Goal: Transaction & Acquisition: Purchase product/service

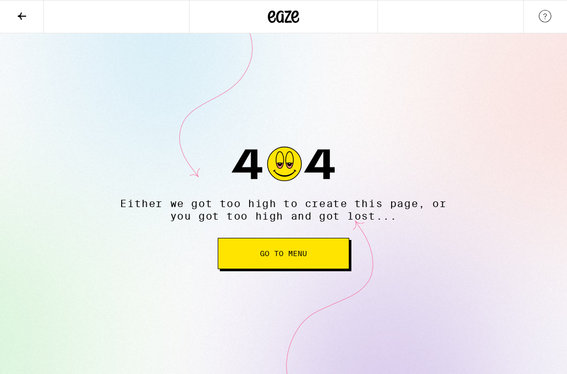
click at [285, 264] on button "Go to Menu" at bounding box center [284, 253] width 132 height 31
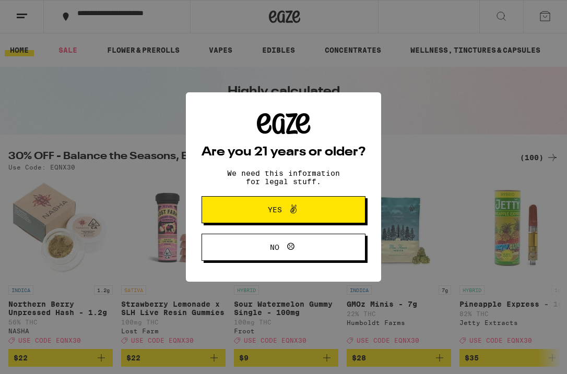
click at [294, 218] on button "Yes" at bounding box center [284, 209] width 164 height 27
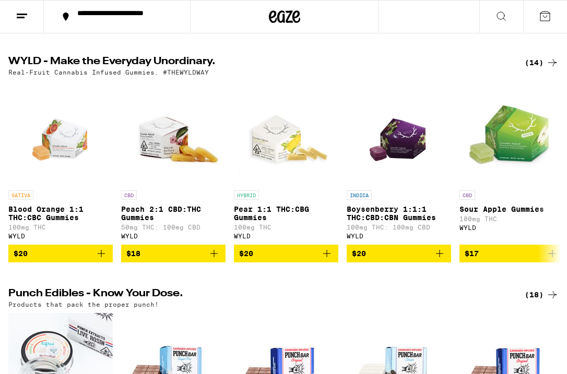
scroll to position [334, 0]
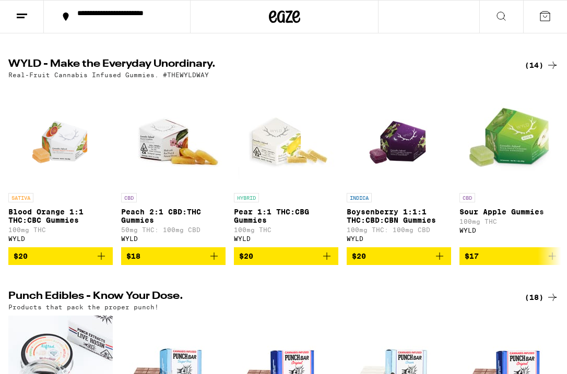
click at [140, 12] on div "**********" at bounding box center [123, 16] width 102 height 15
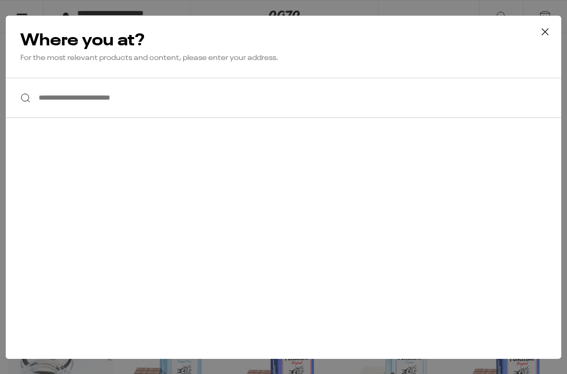
click at [171, 116] on input "**********" at bounding box center [284, 98] width 556 height 40
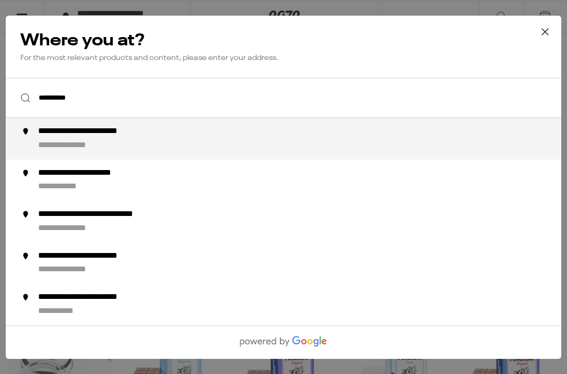
click at [162, 139] on div "**********" at bounding box center [304, 138] width 533 height 25
type input "**********"
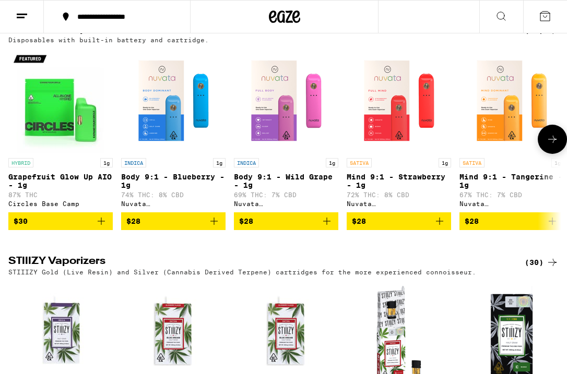
scroll to position [1545, 0]
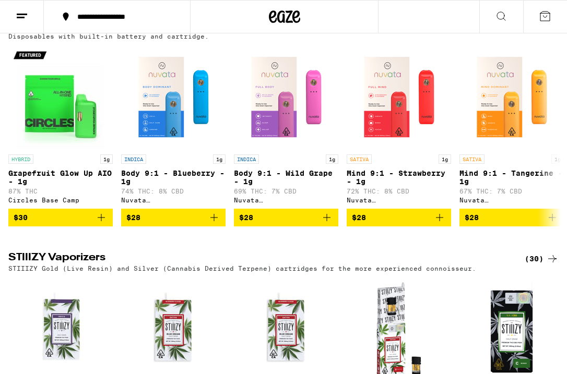
click at [28, 21] on button at bounding box center [22, 17] width 44 height 33
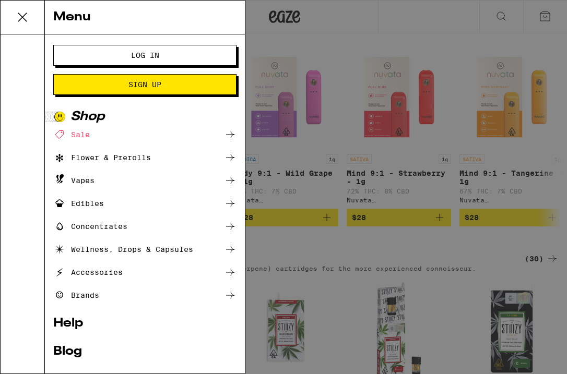
click at [110, 86] on span "Sign Up" at bounding box center [145, 84] width 99 height 7
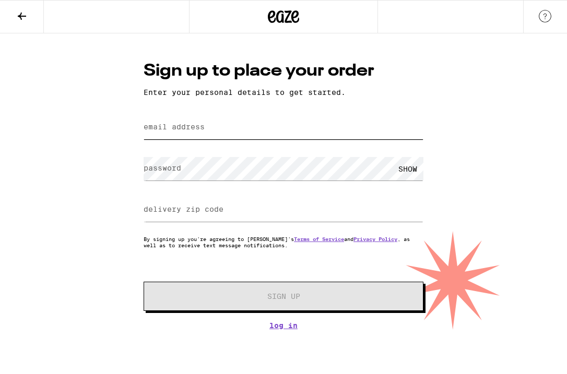
click at [216, 127] on input "email address" at bounding box center [284, 128] width 280 height 24
type input "[EMAIL_ADDRESS][DOMAIN_NAME]"
type input "90029"
click at [185, 126] on input "[EMAIL_ADDRESS][DOMAIN_NAME]" at bounding box center [284, 128] width 280 height 24
click at [171, 127] on input "[EMAIL_ADDRESS][DOMAIN_NAME]" at bounding box center [284, 128] width 280 height 24
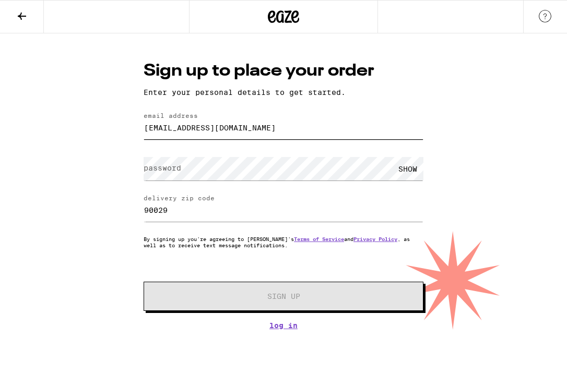
click at [161, 130] on input "[EMAIL_ADDRESS][DOMAIN_NAME]" at bounding box center [284, 128] width 280 height 24
type input "[PERSON_NAME][EMAIL_ADDRESS][PERSON_NAME][DOMAIN_NAME]"
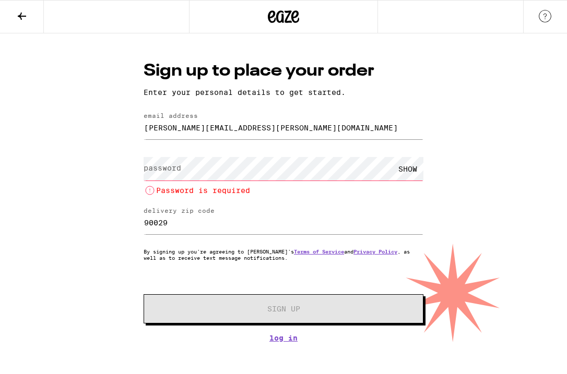
click at [200, 154] on div "SHOW Password is required" at bounding box center [284, 175] width 280 height 43
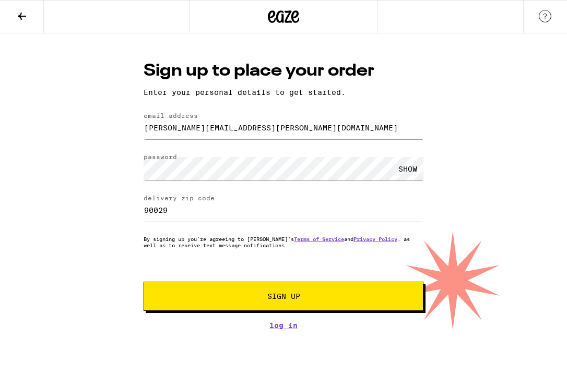
click at [257, 285] on button "Sign Up" at bounding box center [284, 296] width 280 height 29
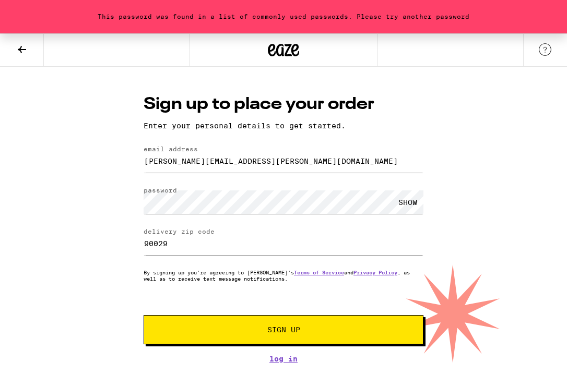
click at [417, 334] on button "Sign Up" at bounding box center [284, 329] width 280 height 29
click at [371, 337] on button "Sign Up" at bounding box center [284, 329] width 280 height 29
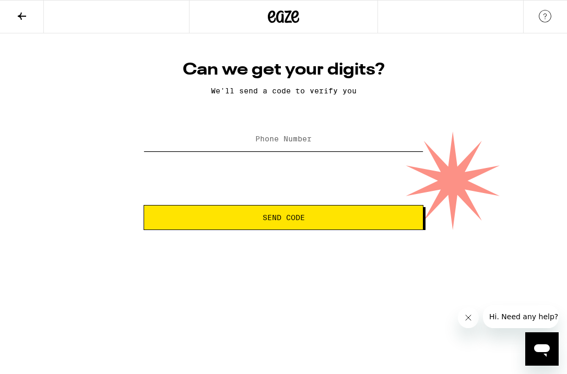
click at [307, 147] on input "Phone Number" at bounding box center [284, 140] width 280 height 24
type input "[PHONE_NUMBER]"
click at [274, 220] on span "Send Code" at bounding box center [284, 217] width 42 height 7
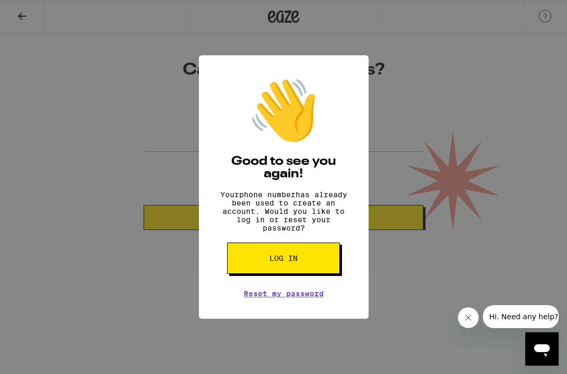
click at [306, 273] on button "Log in" at bounding box center [283, 258] width 113 height 31
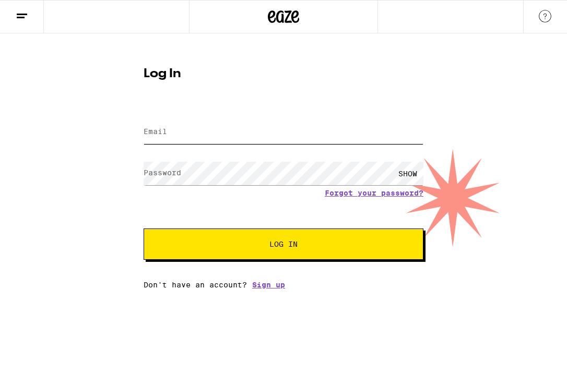
click at [364, 127] on input "Email" at bounding box center [284, 133] width 280 height 24
type input "[EMAIL_ADDRESS][DOMAIN_NAME]"
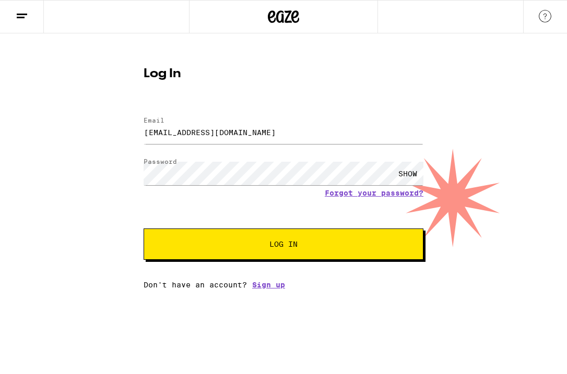
click at [303, 241] on button "Log In" at bounding box center [284, 244] width 280 height 31
